Goal: Task Accomplishment & Management: Use online tool/utility

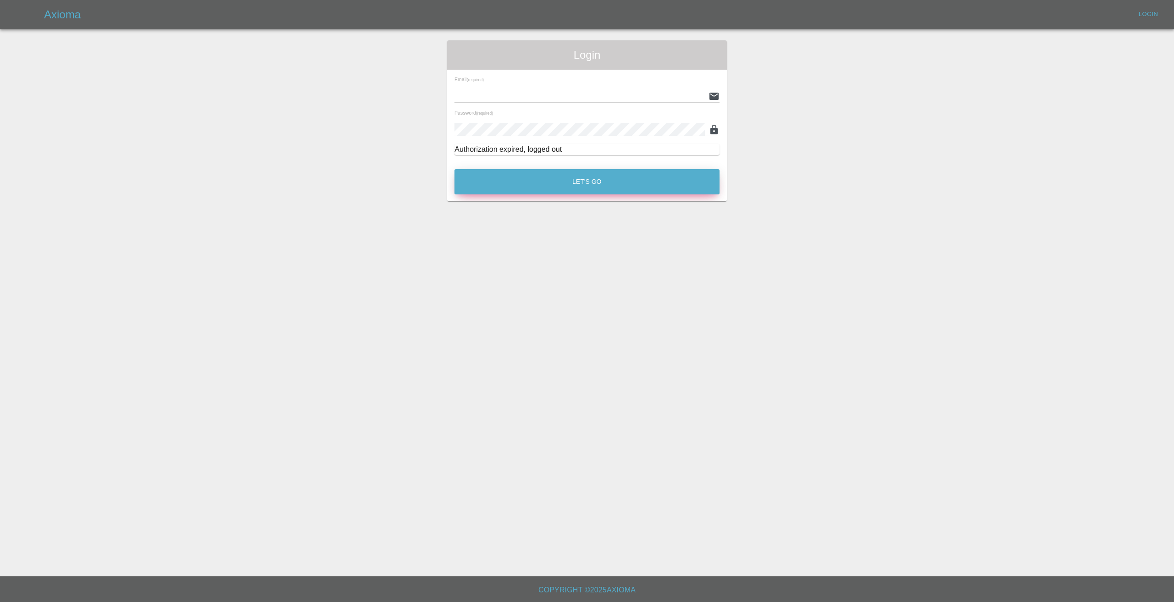
type input "[EMAIL_ADDRESS][DOMAIN_NAME]"
click at [575, 173] on button "Let's Go" at bounding box center [586, 181] width 265 height 25
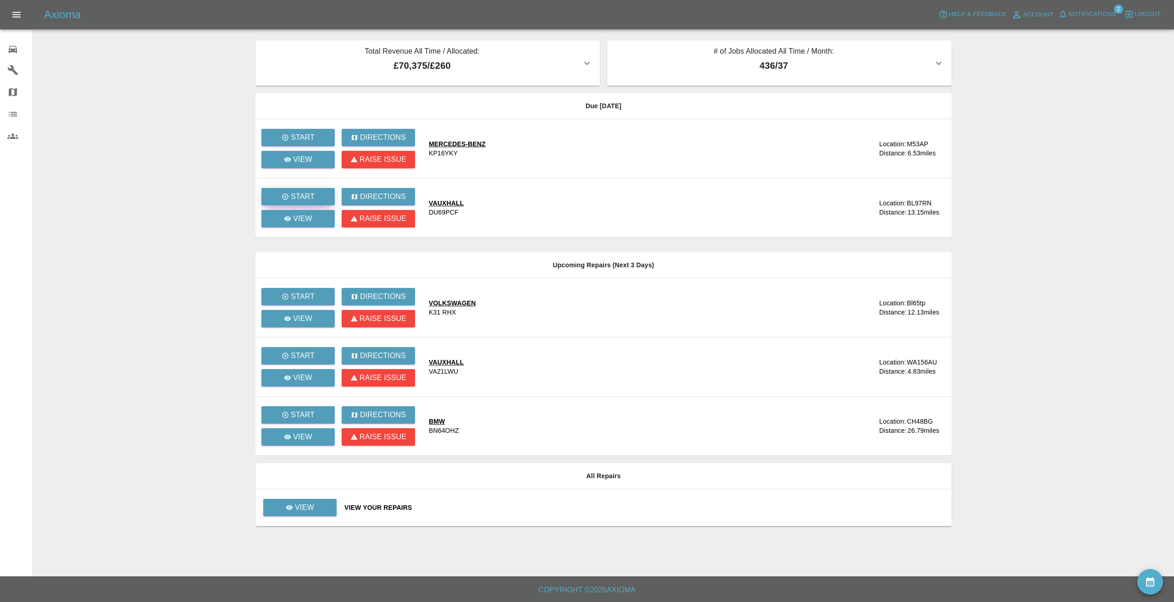
click at [303, 194] on p "Start" at bounding box center [303, 196] width 24 height 11
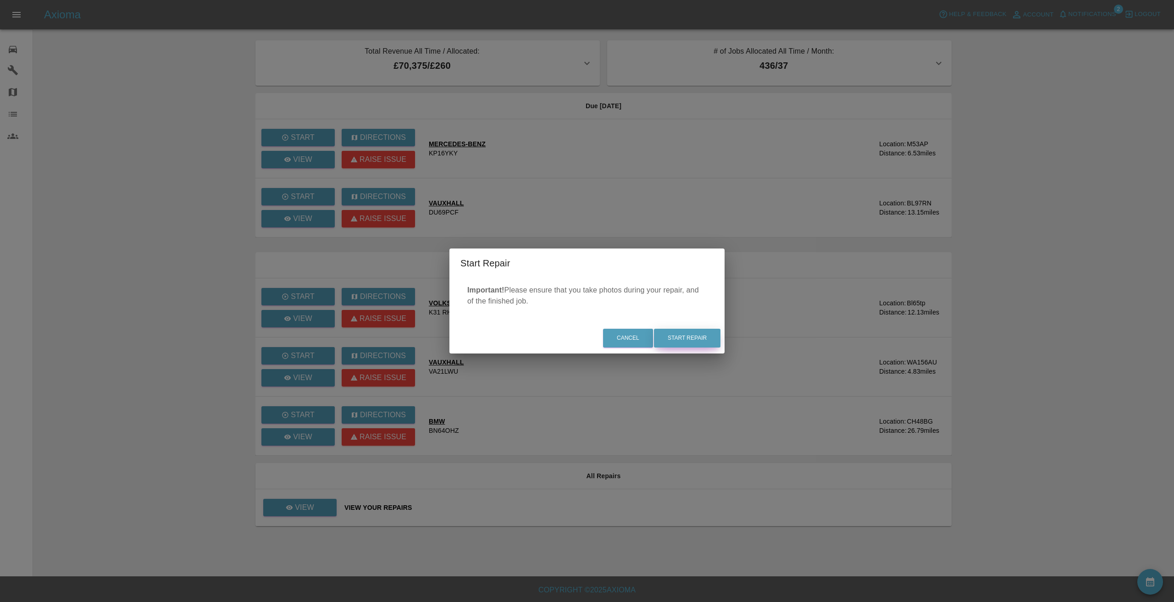
click at [684, 333] on button "Start Repair" at bounding box center [687, 338] width 66 height 19
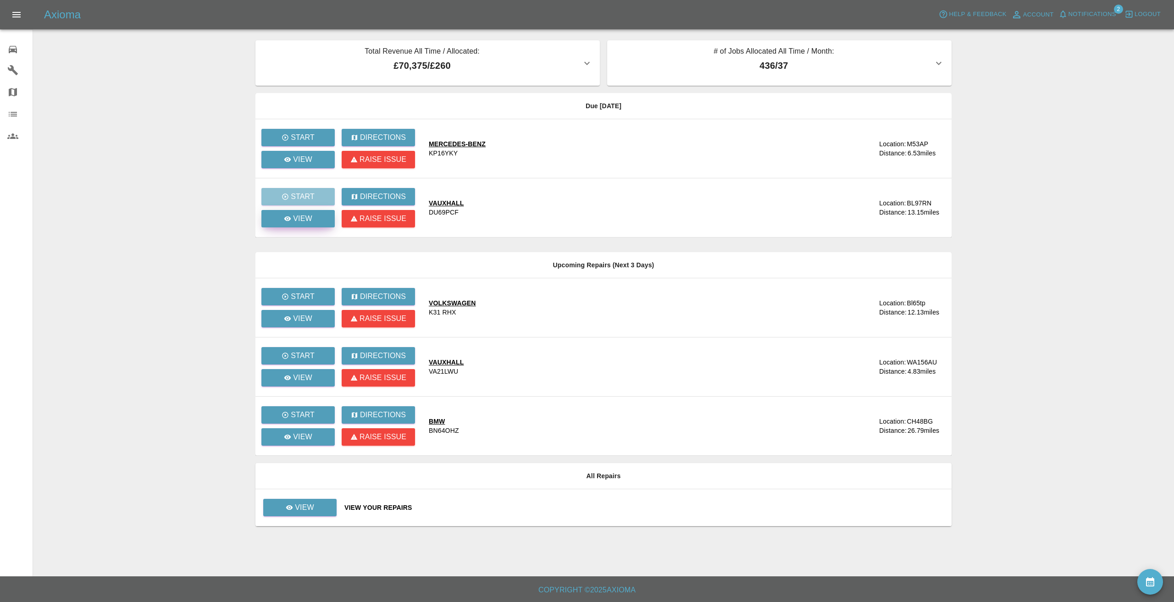
click at [280, 212] on link "View" at bounding box center [297, 218] width 73 height 17
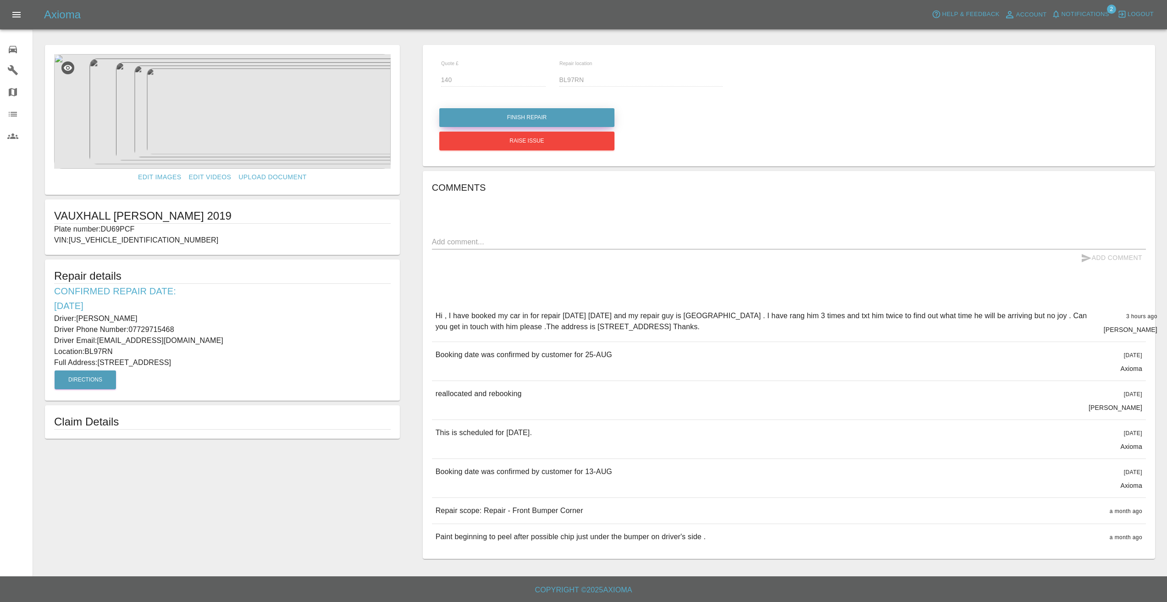
click at [557, 115] on button "Finish Repair" at bounding box center [526, 117] width 175 height 19
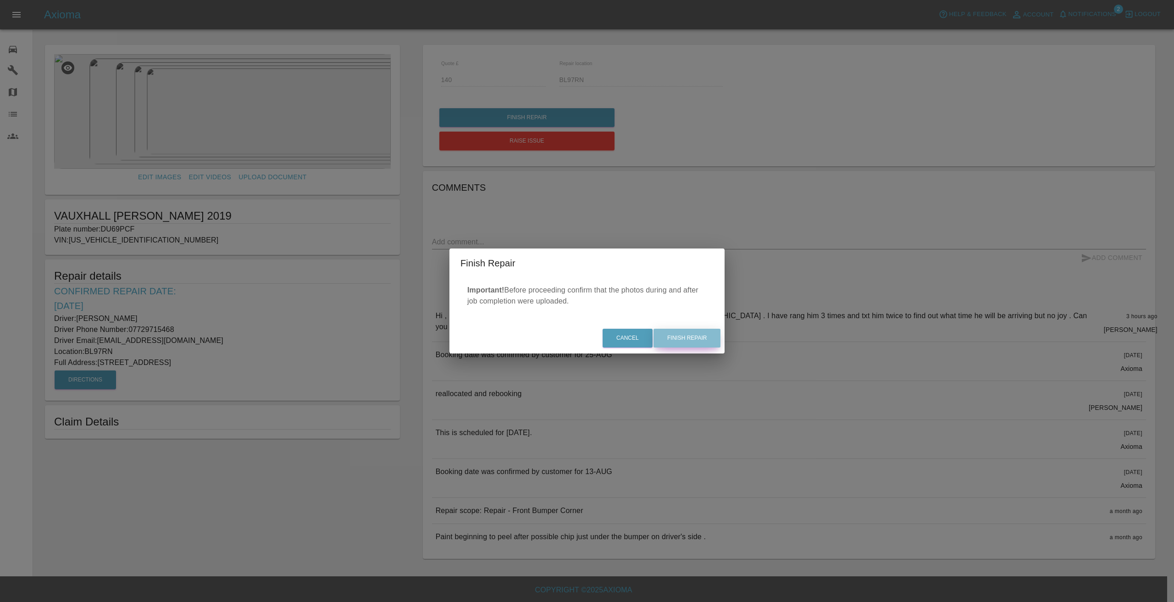
click at [689, 336] on button "Finish Repair" at bounding box center [687, 338] width 67 height 19
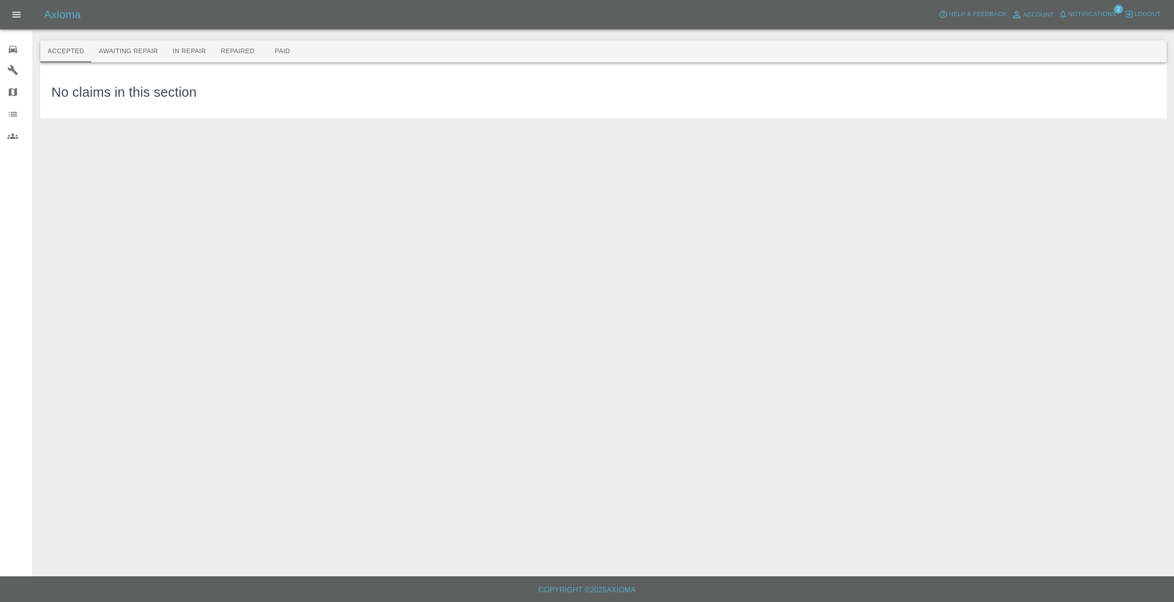
click at [11, 46] on icon at bounding box center [13, 49] width 8 height 7
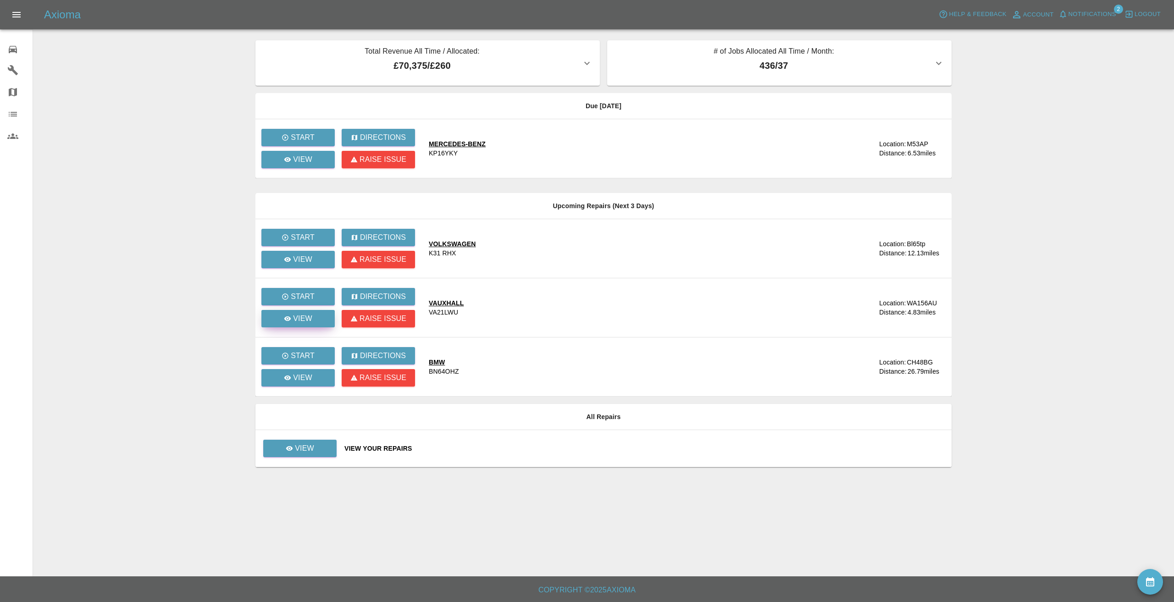
click at [306, 314] on p "View" at bounding box center [302, 318] width 19 height 11
